Goal: Task Accomplishment & Management: Manage account settings

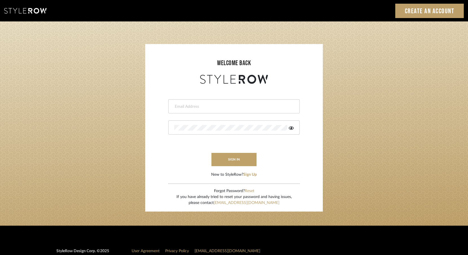
click at [264, 106] on input "email" at bounding box center [233, 107] width 118 height 6
type input "jmatthews@morgantewilson.com"
click at [242, 156] on button "sign in" at bounding box center [233, 159] width 45 height 13
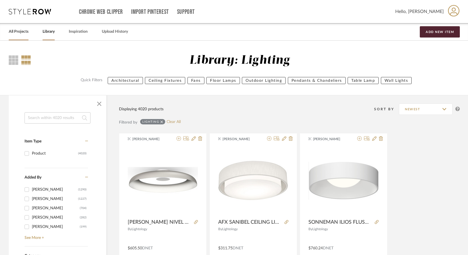
click at [14, 31] on link "All Projects" at bounding box center [19, 32] width 20 height 8
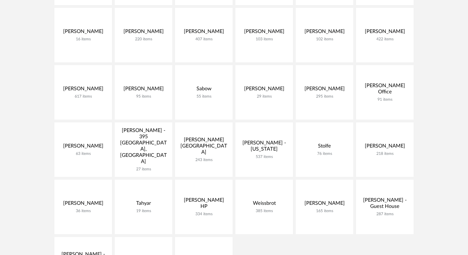
scroll to position [280, 0]
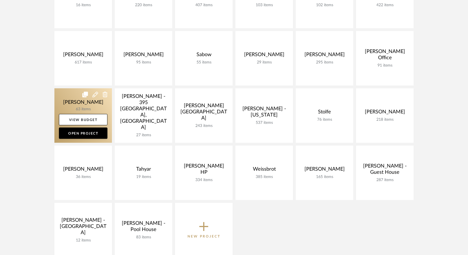
click at [86, 103] on link at bounding box center [82, 115] width 57 height 54
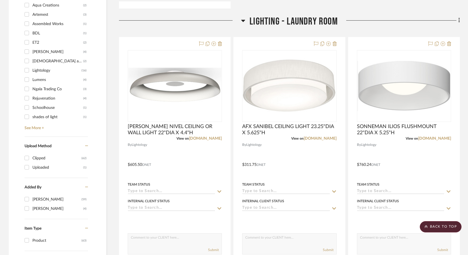
scroll to position [391, 0]
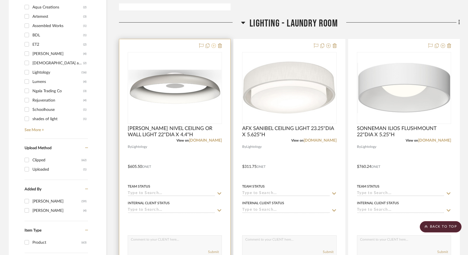
click at [214, 47] on icon at bounding box center [213, 45] width 5 height 5
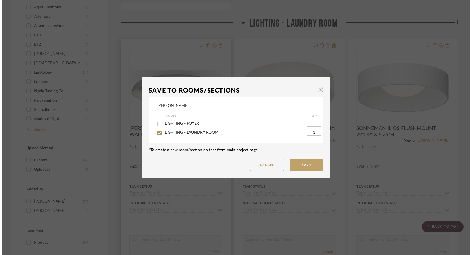
scroll to position [0, 0]
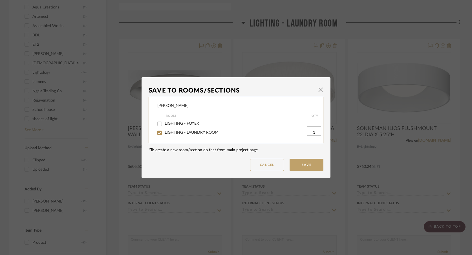
click at [199, 131] on span "LIGHTING - LAUNDRY ROOM" at bounding box center [192, 132] width 54 height 4
click at [164, 131] on input "LIGHTING - LAUNDRY ROOM" at bounding box center [159, 132] width 9 height 9
checkbox input "false"
click at [305, 166] on button "Save" at bounding box center [306, 165] width 34 height 12
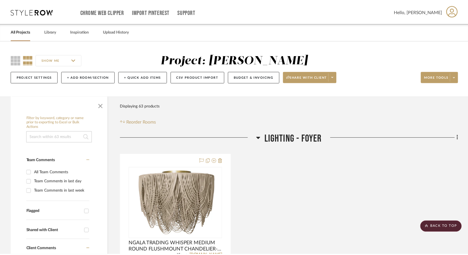
scroll to position [391, 0]
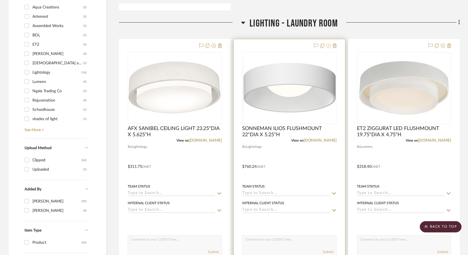
click at [329, 47] on icon at bounding box center [328, 45] width 5 height 5
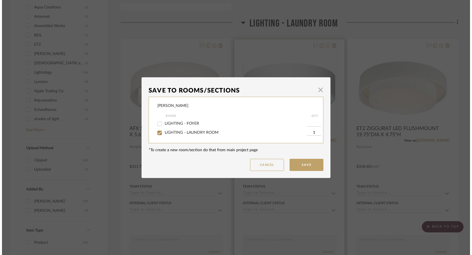
scroll to position [0, 0]
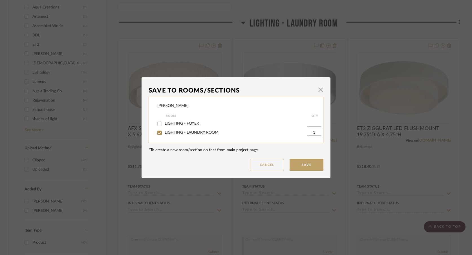
click at [212, 133] on span "LIGHTING - LAUNDRY ROOM" at bounding box center [192, 132] width 54 height 4
click at [164, 133] on input "LIGHTING - LAUNDRY ROOM" at bounding box center [159, 132] width 9 height 9
checkbox input "false"
click at [314, 164] on button "Save" at bounding box center [306, 165] width 34 height 12
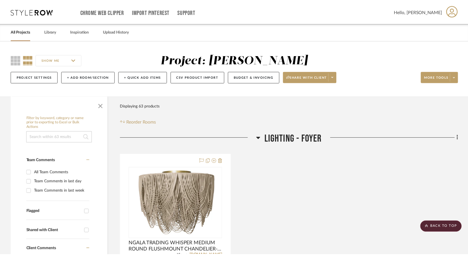
scroll to position [391, 0]
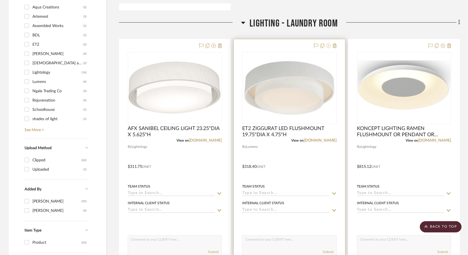
click at [329, 45] on icon at bounding box center [328, 45] width 5 height 5
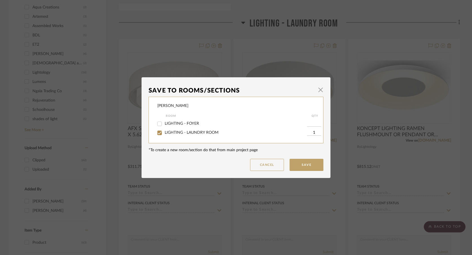
click at [202, 131] on span "LIGHTING - LAUNDRY ROOM" at bounding box center [192, 132] width 54 height 4
click at [164, 131] on input "LIGHTING - LAUNDRY ROOM" at bounding box center [159, 132] width 9 height 9
checkbox input "false"
click at [301, 161] on button "Save" at bounding box center [306, 165] width 34 height 12
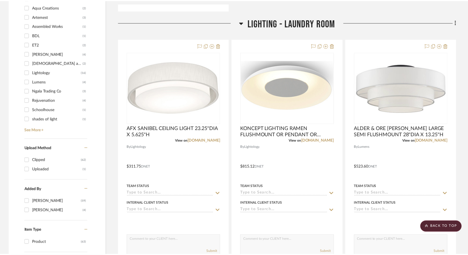
scroll to position [391, 0]
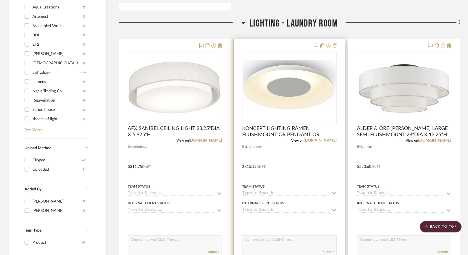
click at [327, 45] on icon at bounding box center [328, 45] width 5 height 5
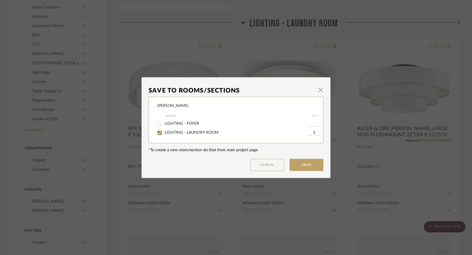
click at [212, 132] on span "LIGHTING - LAUNDRY ROOM" at bounding box center [192, 132] width 54 height 4
click at [164, 132] on input "LIGHTING - LAUNDRY ROOM" at bounding box center [159, 132] width 9 height 9
checkbox input "false"
click at [296, 163] on button "Save" at bounding box center [306, 165] width 34 height 12
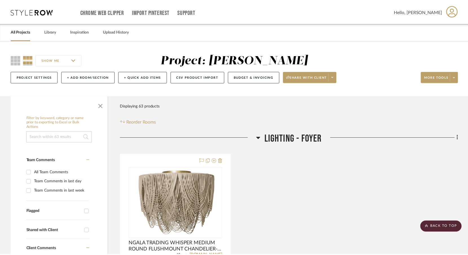
scroll to position [391, 0]
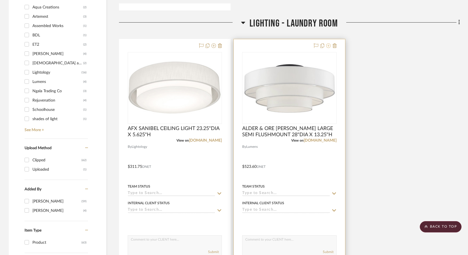
click at [329, 45] on icon at bounding box center [328, 45] width 5 height 5
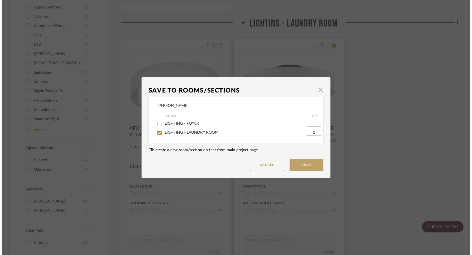
scroll to position [0, 0]
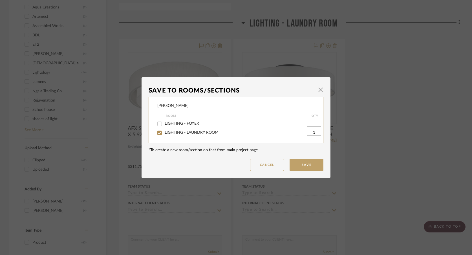
click at [184, 132] on span "LIGHTING - LAUNDRY ROOM" at bounding box center [192, 132] width 54 height 4
click at [164, 132] on input "LIGHTING - LAUNDRY ROOM" at bounding box center [159, 132] width 9 height 9
checkbox input "false"
click at [306, 163] on button "Save" at bounding box center [306, 165] width 34 height 12
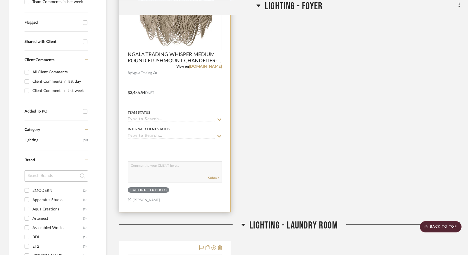
scroll to position [187, 0]
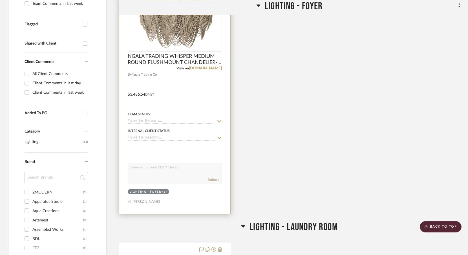
click at [146, 94] on div at bounding box center [174, 90] width 111 height 247
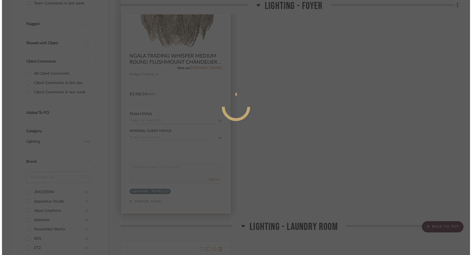
scroll to position [0, 0]
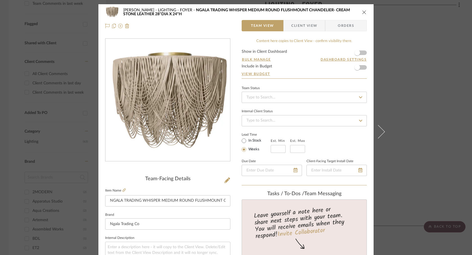
click at [124, 188] on fieldset "Item Name NGALA TRADING WHISPER MEDIUM ROUND FLUSHMOUNT CHANDELIER- CREAM STONE…" at bounding box center [167, 197] width 125 height 20
click at [124, 189] on icon at bounding box center [123, 189] width 3 height 3
click at [362, 13] on icon "close" at bounding box center [364, 12] width 5 height 5
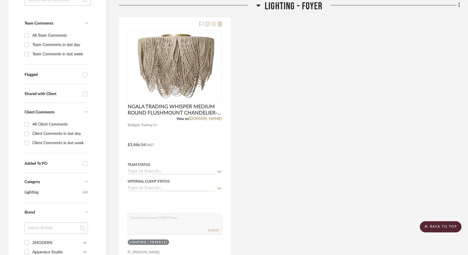
scroll to position [136, 0]
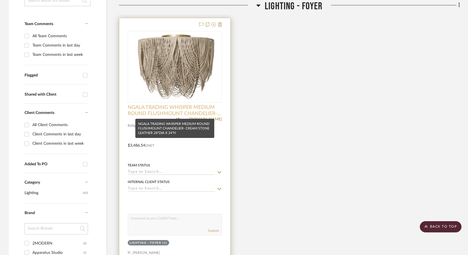
click at [201, 114] on span "NGALA TRADING WHISPER MEDIUM ROUND FLUSHMOUNT CHANDELIER- CREAM STONE LEATHER 2…" at bounding box center [175, 110] width 94 height 12
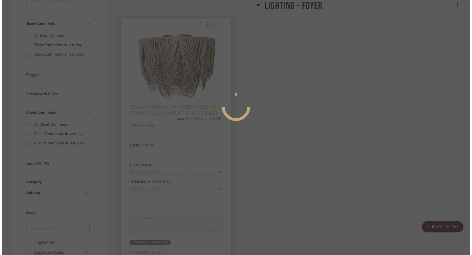
scroll to position [0, 0]
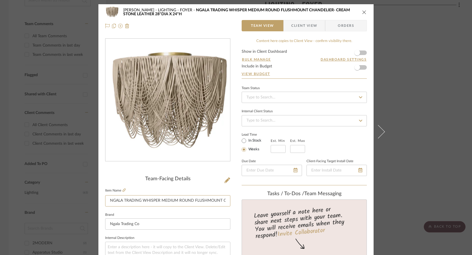
drag, startPoint x: 205, startPoint y: 196, endPoint x: 235, endPoint y: 196, distance: 29.6
drag, startPoint x: 206, startPoint y: 201, endPoint x: 234, endPoint y: 199, distance: 28.3
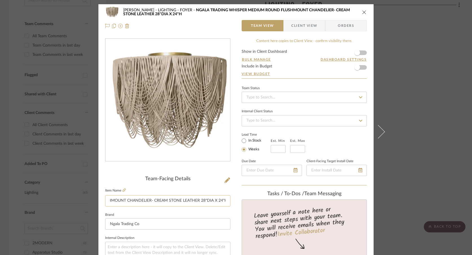
click at [189, 202] on input "NGALA TRADING WHISPER MEDIUM ROUND FLUSHMOUNT CHANDELIER- CREAM STONE LEATHER 2…" at bounding box center [167, 200] width 125 height 11
drag, startPoint x: 198, startPoint y: 200, endPoint x: 222, endPoint y: 199, distance: 24.0
click at [222, 199] on input "NGALA TRADING WHISPER MEDIUM ROUND FLUSHMOUNT CHANDELIER- CREAM STONE LEATHER 2…" at bounding box center [167, 200] width 125 height 11
click at [199, 199] on input "NGALA TRADING WHISPER MEDIUM ROUND FLUSHMOUNT CHANDELIER- CREAM STONE LEATHER 2…" at bounding box center [167, 200] width 125 height 11
drag, startPoint x: 199, startPoint y: 199, endPoint x: 209, endPoint y: 198, distance: 10.2
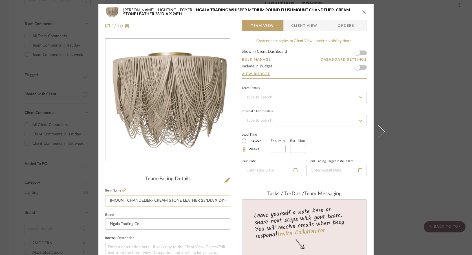
click at [210, 198] on input "NGALA TRADING WHISPER MEDIUM ROUND FLUSHMOUNT CHANDELIER- CREAM STONE LEATHER 2…" at bounding box center [167, 200] width 125 height 11
click at [198, 201] on input "NGALA TRADING WHISPER MEDIUM ROUND FLUSHMOUNT CHANDELIER- CREAM STONE LEATHER 2…" at bounding box center [167, 200] width 125 height 11
drag, startPoint x: 198, startPoint y: 201, endPoint x: 224, endPoint y: 199, distance: 25.7
click at [224, 199] on input "NGALA TRADING WHISPER MEDIUM ROUND FLUSHMOUNT CHANDELIER- CREAM STONE LEATHER 2…" at bounding box center [167, 200] width 125 height 11
